Goal: Task Accomplishment & Management: Manage account settings

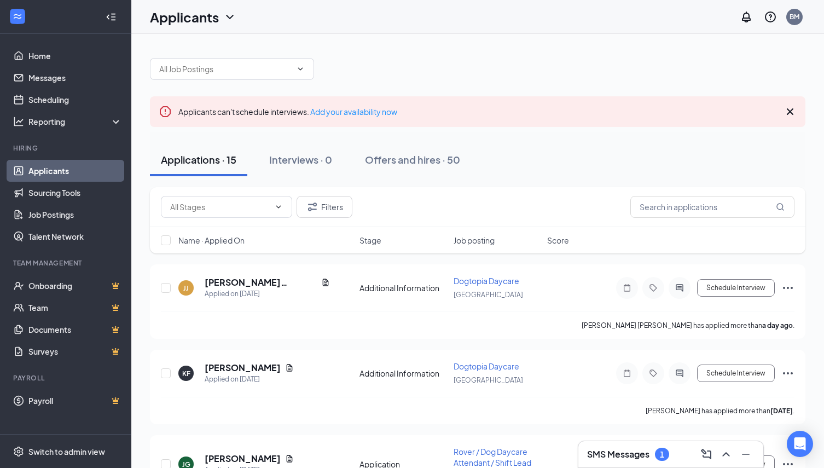
click at [292, 160] on div "Interviews · 0" at bounding box center [300, 160] width 63 height 14
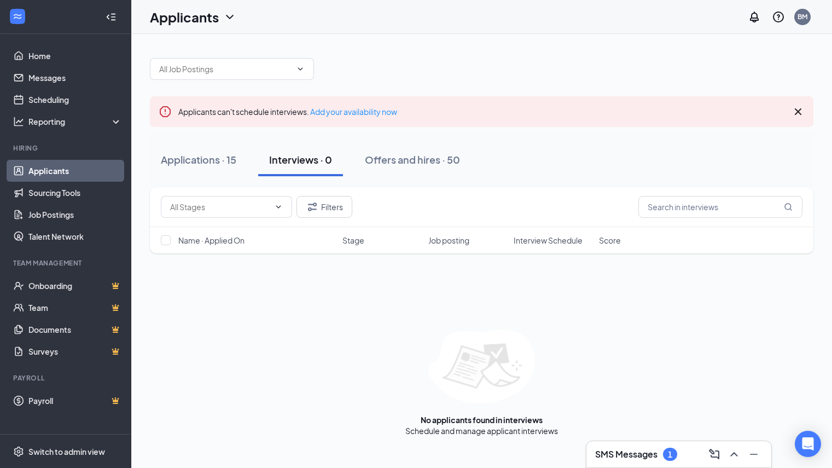
click at [618, 452] on h3 "SMS Messages" at bounding box center [626, 454] width 62 height 12
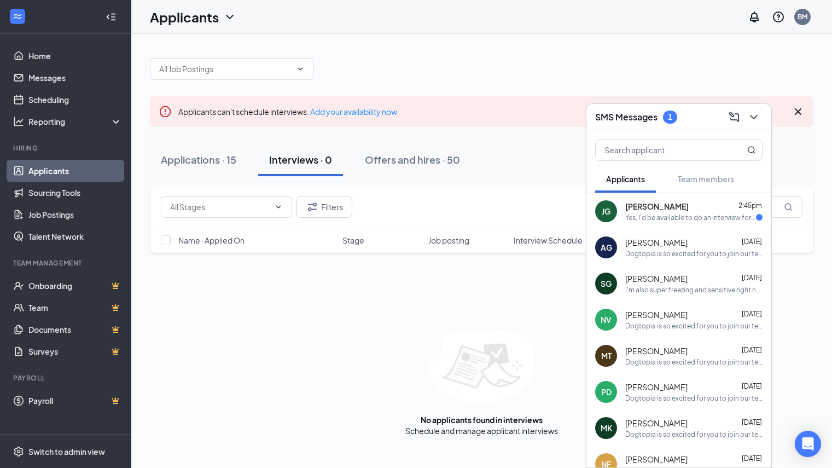
click at [619, 221] on div "[PERSON_NAME] 2:45pm Yes, I'd be available to do an interview for [DATE]." at bounding box center [679, 211] width 185 height 36
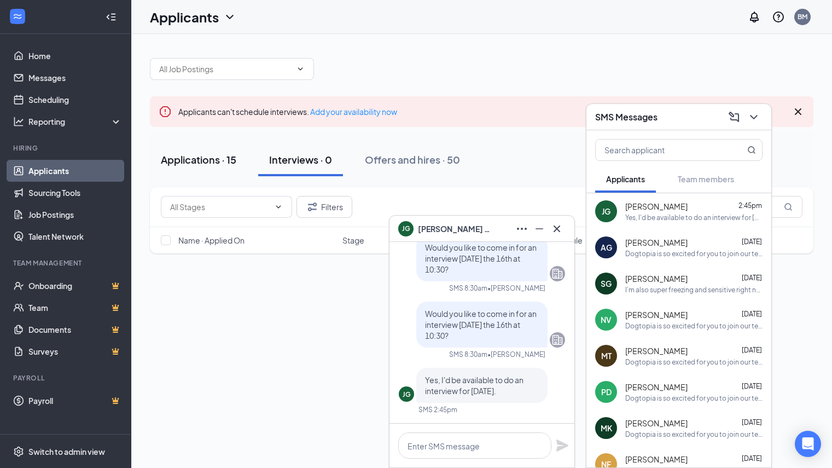
click at [198, 170] on button "Applications · 15" at bounding box center [198, 159] width 97 height 33
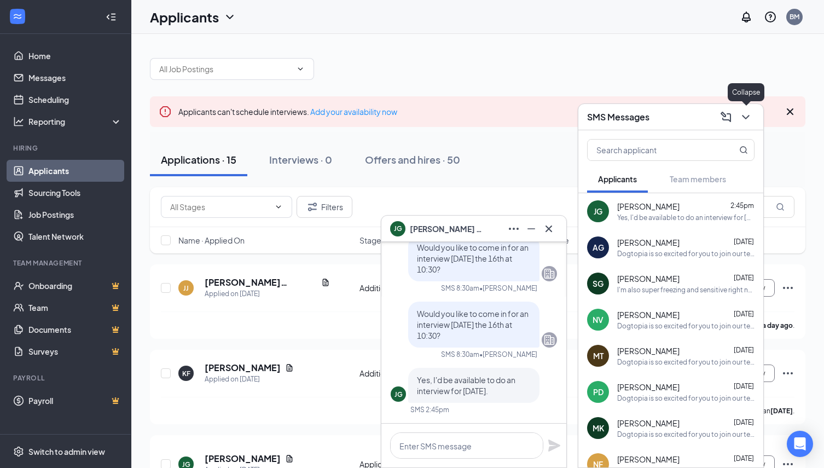
click at [749, 123] on icon "ChevronDown" at bounding box center [745, 117] width 13 height 13
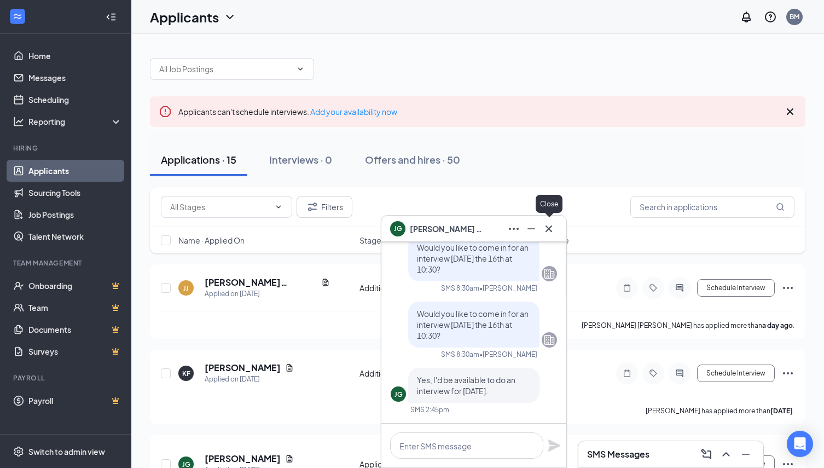
click at [554, 224] on icon "Cross" at bounding box center [548, 228] width 13 height 13
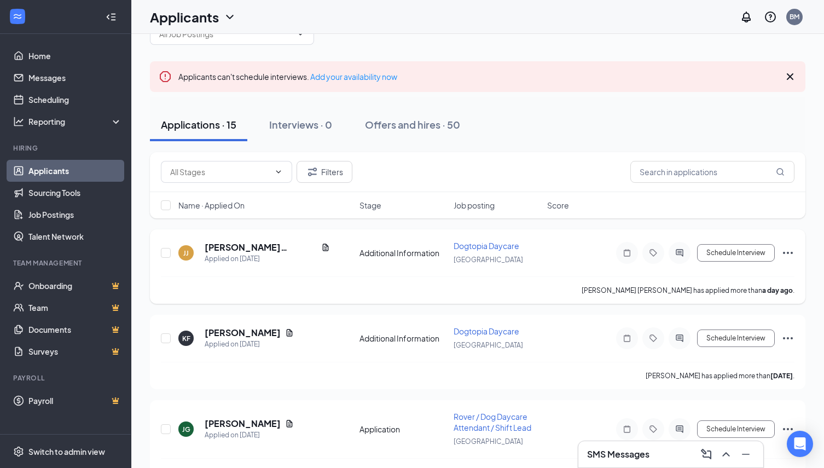
scroll to position [164, 0]
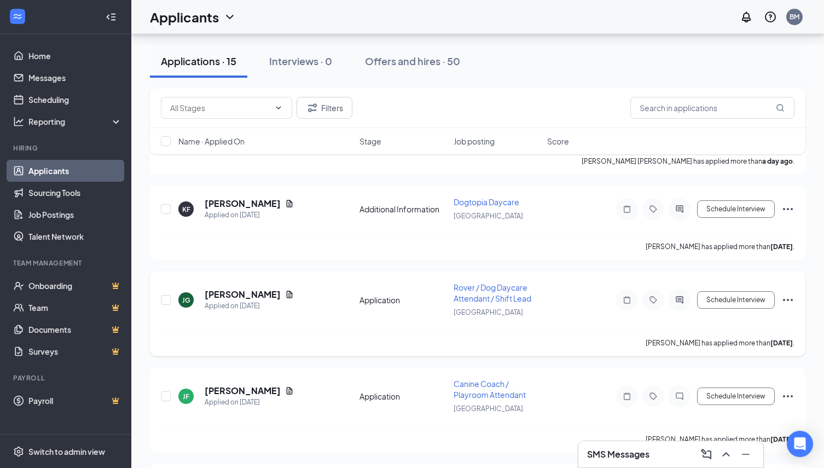
click at [787, 298] on icon "Ellipses" at bounding box center [787, 299] width 13 height 13
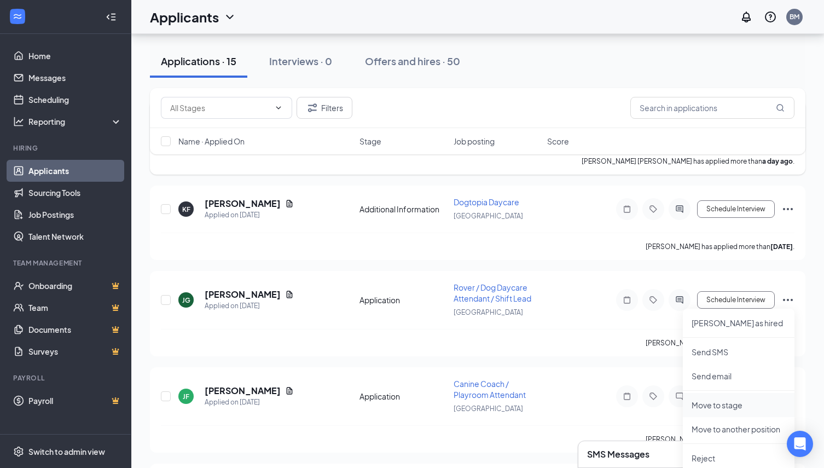
click at [725, 398] on li "Move to stage" at bounding box center [739, 405] width 112 height 24
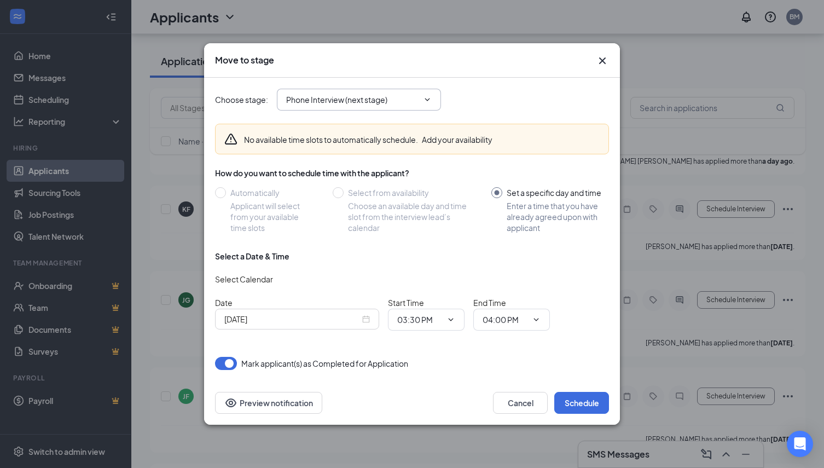
click at [366, 109] on span "Phone Interview (next stage)" at bounding box center [359, 100] width 164 height 22
click at [367, 107] on span "Phone Interview (next stage)" at bounding box center [359, 100] width 164 height 22
click at [361, 111] on div "Choose stage : Phone Interview (next stage)" at bounding box center [412, 100] width 394 height 44
click at [362, 107] on span "Phone Interview (next stage)" at bounding box center [359, 100] width 164 height 22
click at [335, 99] on input "Phone Interview (next stage)" at bounding box center [352, 100] width 132 height 12
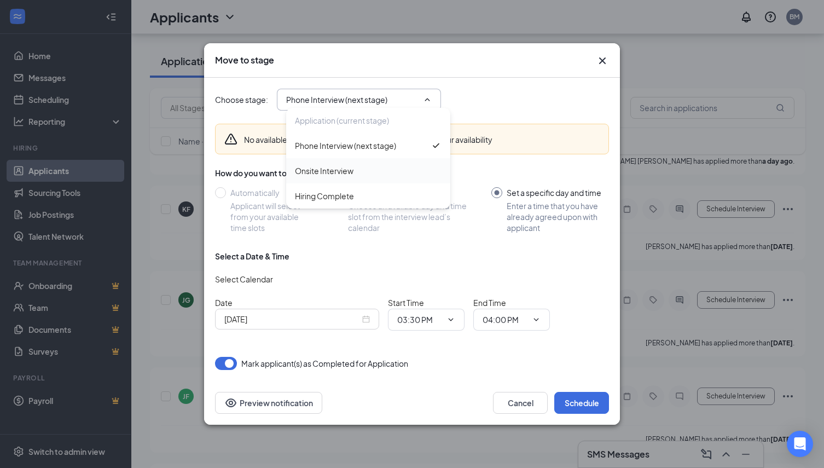
click at [356, 174] on div "Onsite Interview" at bounding box center [368, 171] width 147 height 12
type input "Onsite Interview"
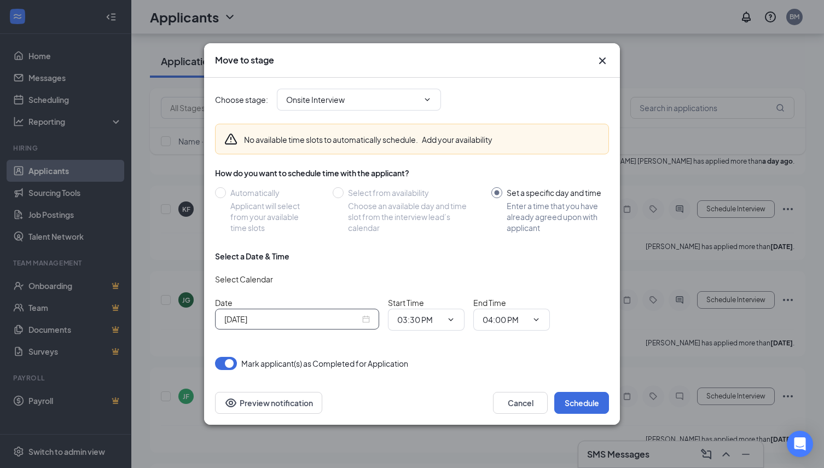
click at [285, 322] on input "[DATE]" at bounding box center [292, 319] width 136 height 12
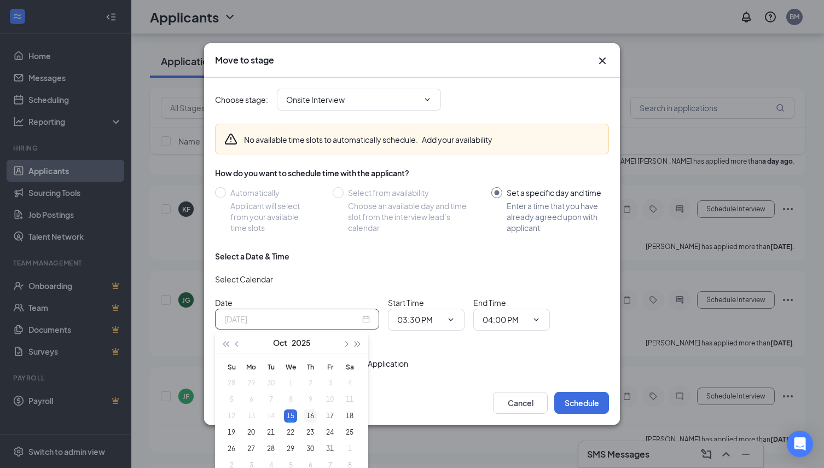
type input "[DATE]"
click at [311, 414] on div "16" at bounding box center [310, 415] width 13 height 13
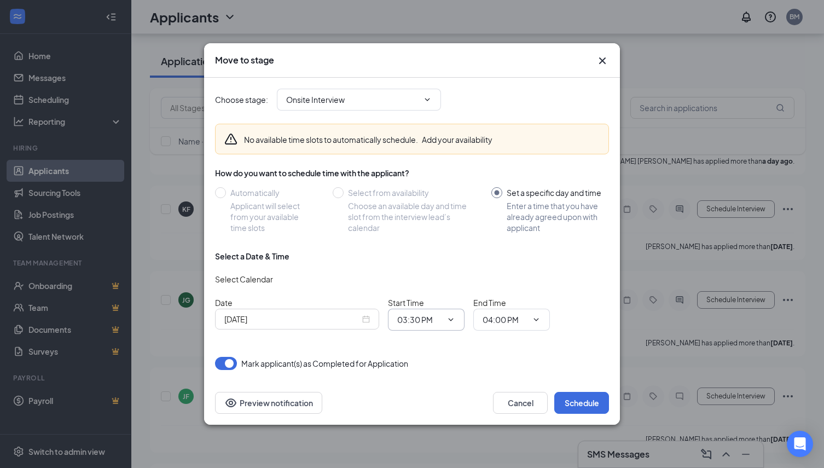
click at [420, 330] on span "03:30 PM" at bounding box center [426, 320] width 77 height 22
click at [427, 316] on input "03:30 PM" at bounding box center [419, 320] width 45 height 12
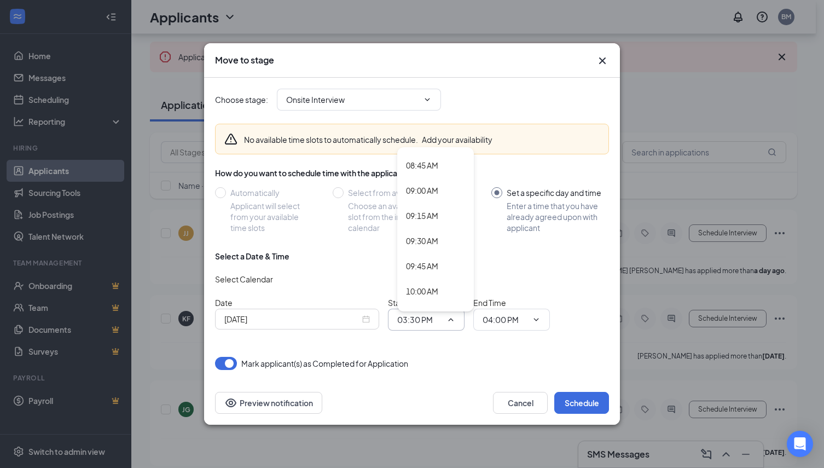
scroll to position [930, 0]
click at [436, 286] on div "10:30 AM" at bounding box center [422, 287] width 32 height 12
type input "10:30 AM"
click at [508, 324] on input "04:00 PM" at bounding box center [505, 320] width 45 height 12
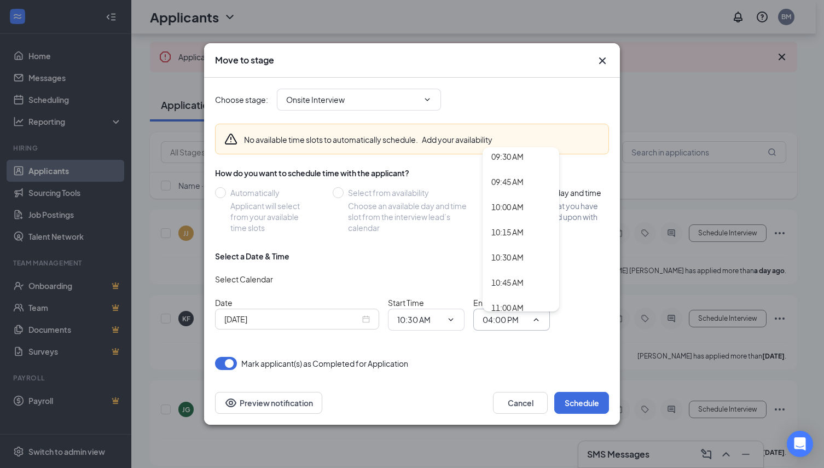
scroll to position [985, 0]
click at [511, 260] on div "10:45 AM" at bounding box center [507, 257] width 32 height 12
type input "10:45 AM"
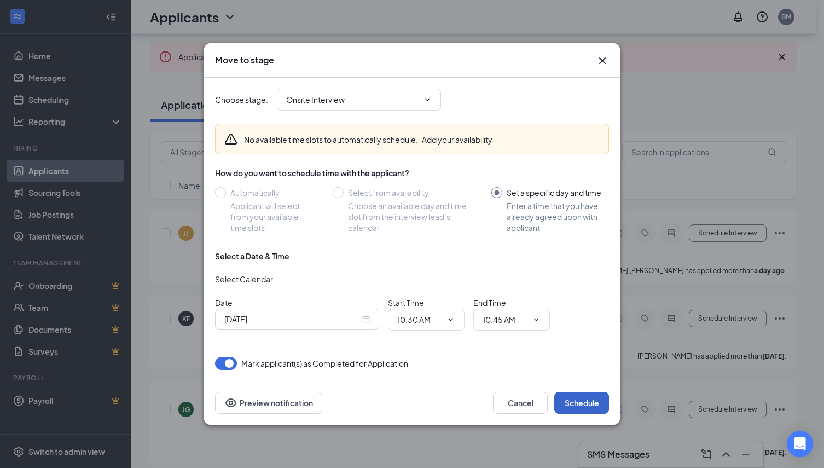
click at [596, 397] on button "Schedule" at bounding box center [581, 403] width 55 height 22
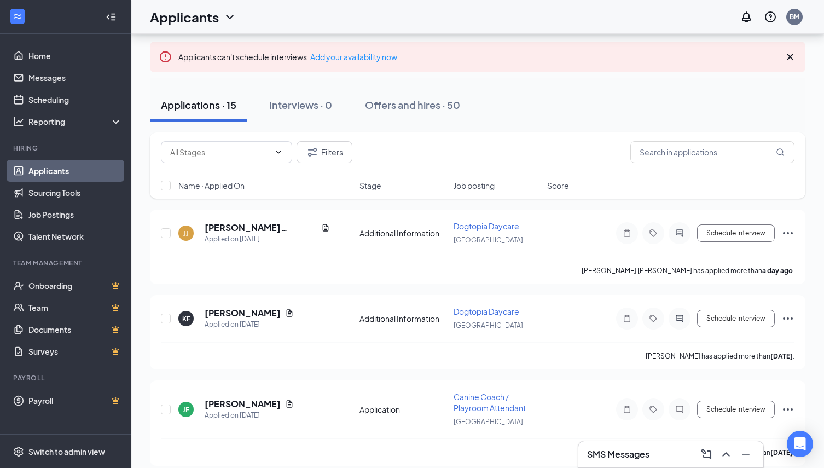
click at [623, 447] on div "SMS Messages" at bounding box center [670, 454] width 167 height 18
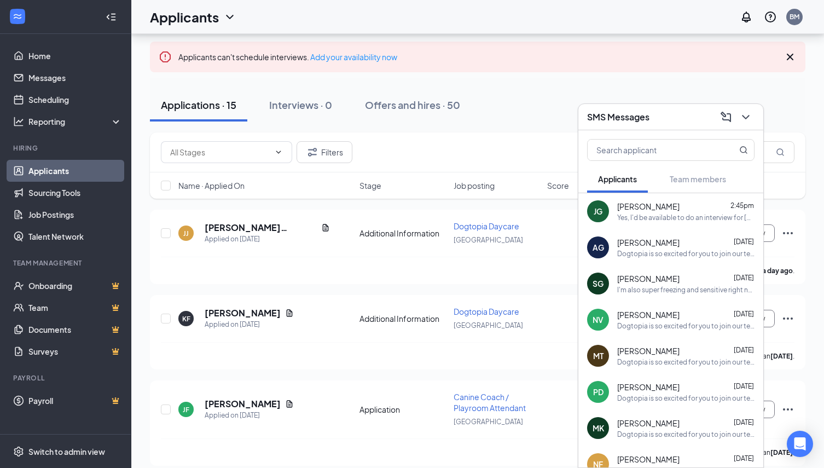
click at [673, 251] on div "Dogtopia is so excited for you to join our team! Do you know anyone else who mi…" at bounding box center [685, 253] width 137 height 9
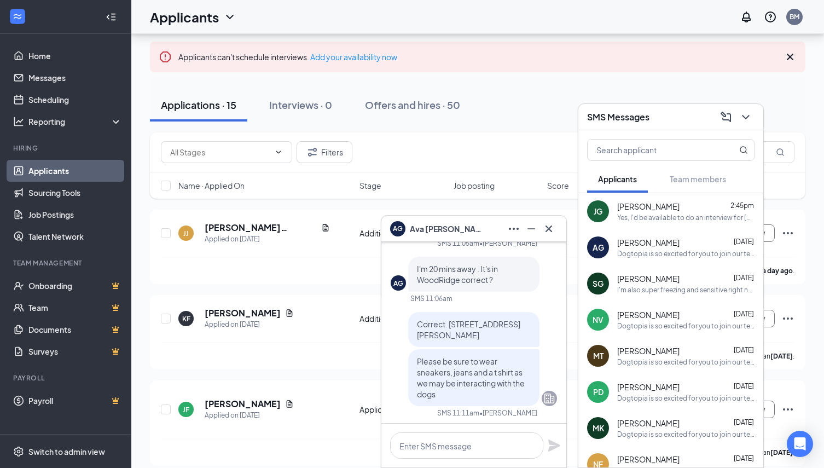
scroll to position [-493, 0]
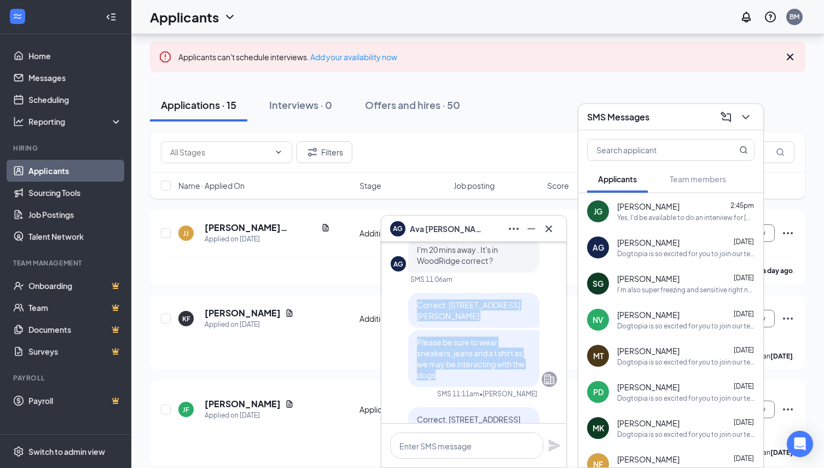
drag, startPoint x: 422, startPoint y: 350, endPoint x: 404, endPoint y: 282, distance: 70.7
click at [408, 293] on div "Correct. [STREET_ADDRESS][PERSON_NAME] Please be sure to wear sneakers, jeans a…" at bounding box center [473, 340] width 131 height 94
copy div "Correct. [STREET_ADDRESS][PERSON_NAME] Please be sure to wear sneakers, jeans a…"
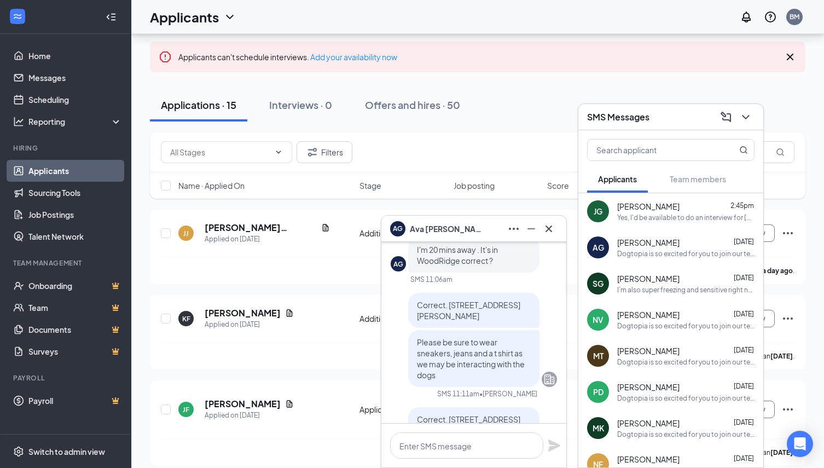
click at [657, 318] on span "[PERSON_NAME]" at bounding box center [648, 314] width 62 height 11
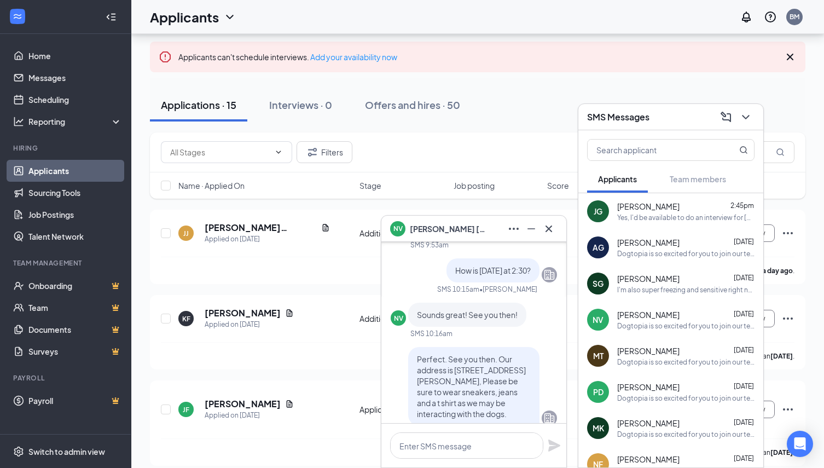
scroll to position [-1149, 0]
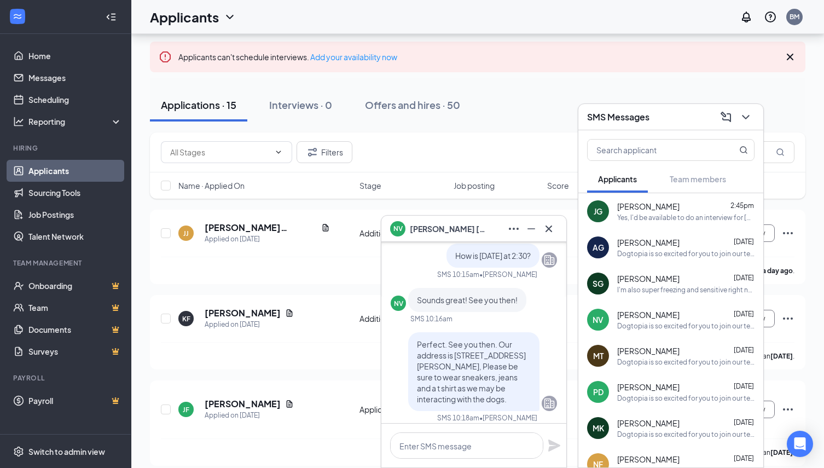
drag, startPoint x: 505, startPoint y: 393, endPoint x: 407, endPoint y: 336, distance: 113.3
click at [408, 336] on div "Perfect. See you then. Our address is [STREET_ADDRESS][PERSON_NAME], Please be …" at bounding box center [473, 371] width 131 height 79
copy span "Perfect. See you then. Our address is [STREET_ADDRESS][PERSON_NAME], Please be …"
click at [547, 227] on icon "Cross" at bounding box center [549, 228] width 7 height 7
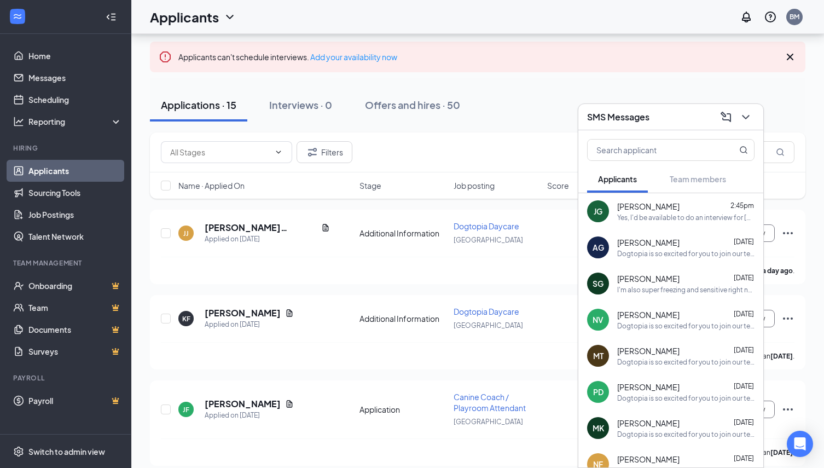
click at [656, 213] on div "Yes, I'd be available to do an interview for [DATE]." at bounding box center [685, 217] width 137 height 9
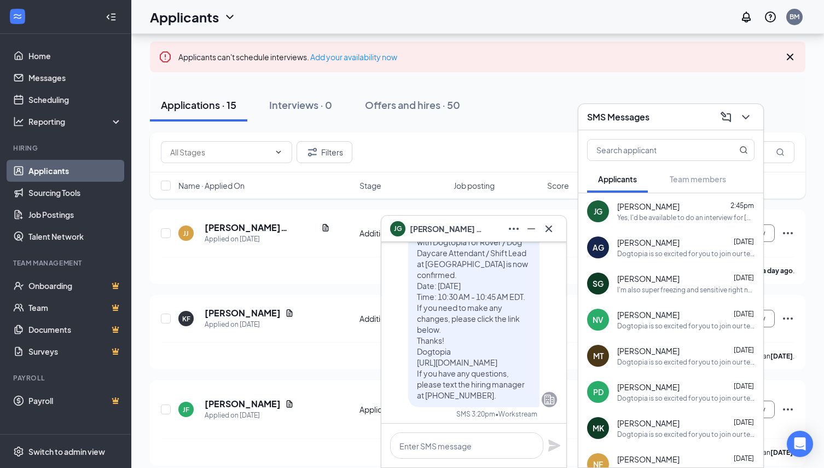
scroll to position [0, 0]
drag, startPoint x: 464, startPoint y: 430, endPoint x: 465, endPoint y: 439, distance: 9.4
click at [464, 433] on div at bounding box center [473, 446] width 185 height 44
click at [466, 440] on textarea at bounding box center [466, 445] width 153 height 26
click at [459, 443] on textarea at bounding box center [466, 445] width 153 height 26
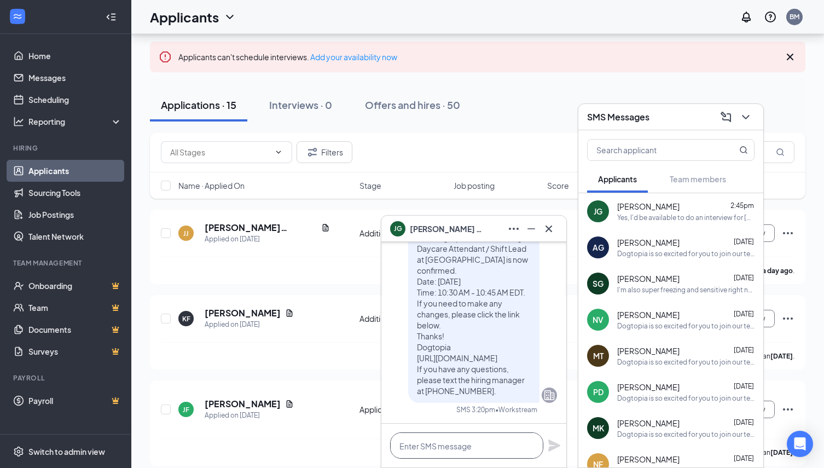
paste textarea "Perfect. See you then. Our address is [STREET_ADDRESS][PERSON_NAME], Please be …"
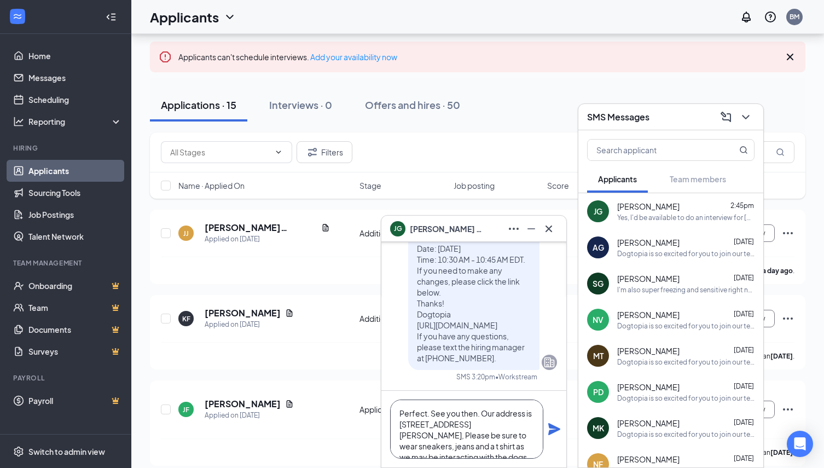
drag, startPoint x: 483, startPoint y: 413, endPoint x: 389, endPoint y: 404, distance: 94.6
click at [392, 405] on textarea "Perfect. See you then. Our address is [STREET_ADDRESS][PERSON_NAME], Please be …" at bounding box center [466, 428] width 153 height 59
type textarea "Our address is [STREET_ADDRESS][PERSON_NAME], Please be sure to wear sneakers, …"
click at [560, 426] on icon "Plane" at bounding box center [554, 428] width 13 height 13
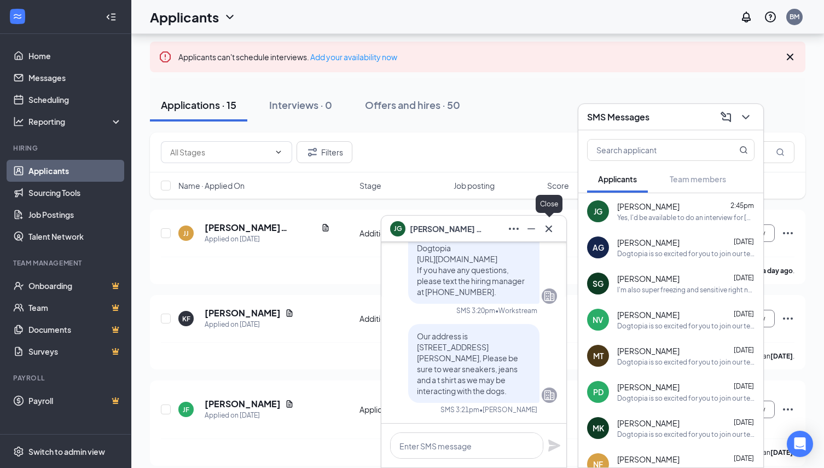
click at [548, 225] on icon "Cross" at bounding box center [548, 228] width 13 height 13
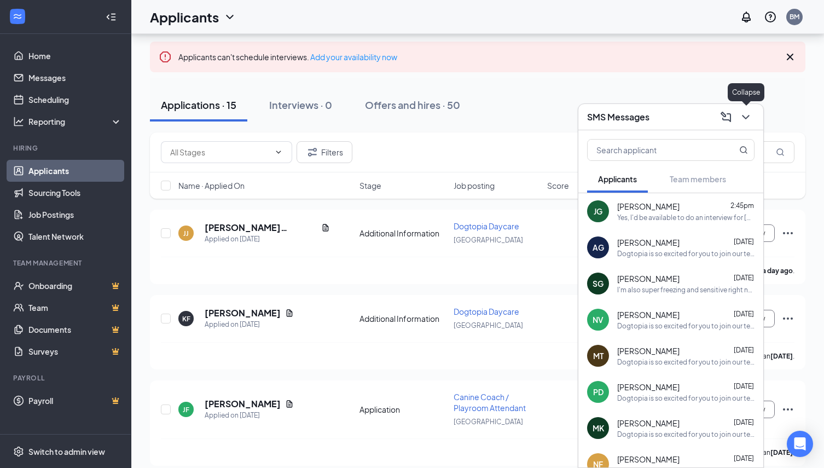
click at [739, 114] on icon "ChevronDown" at bounding box center [745, 117] width 13 height 13
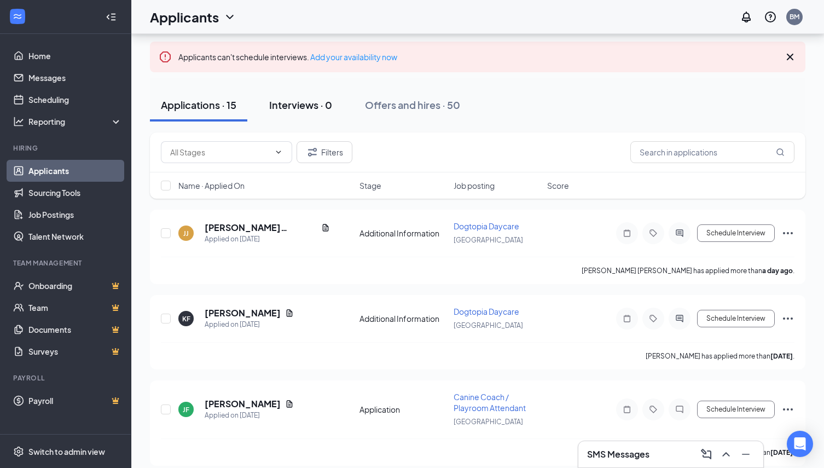
click at [328, 109] on div "Interviews · 0" at bounding box center [300, 105] width 63 height 14
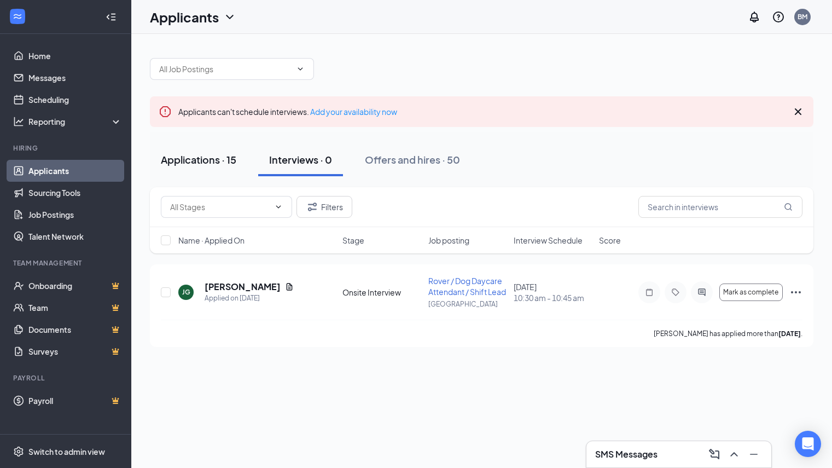
click at [215, 162] on div "Applications · 15" at bounding box center [199, 160] width 76 height 14
